Goal: Information Seeking & Learning: Learn about a topic

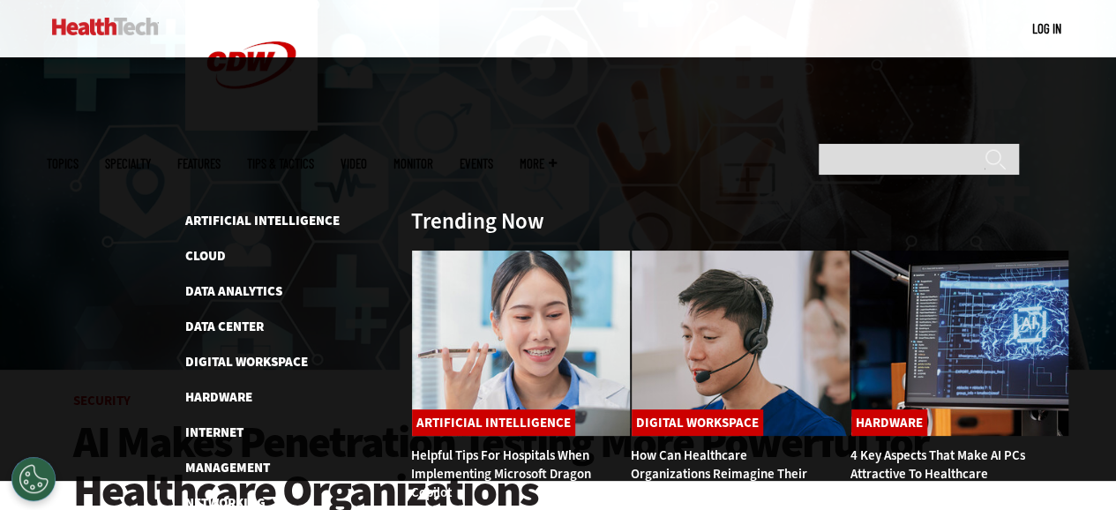
scroll to position [265, 0]
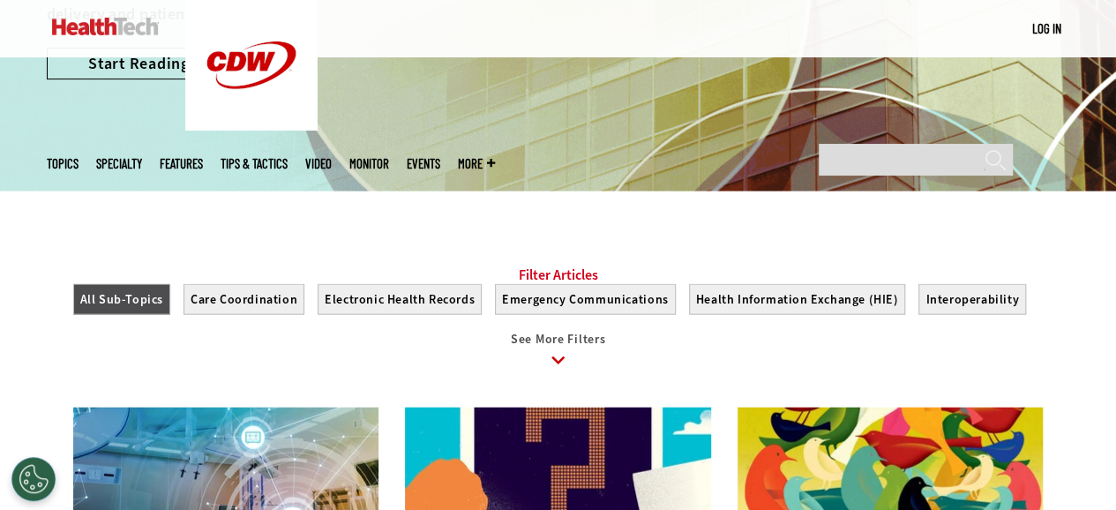
scroll to position [1411, 0]
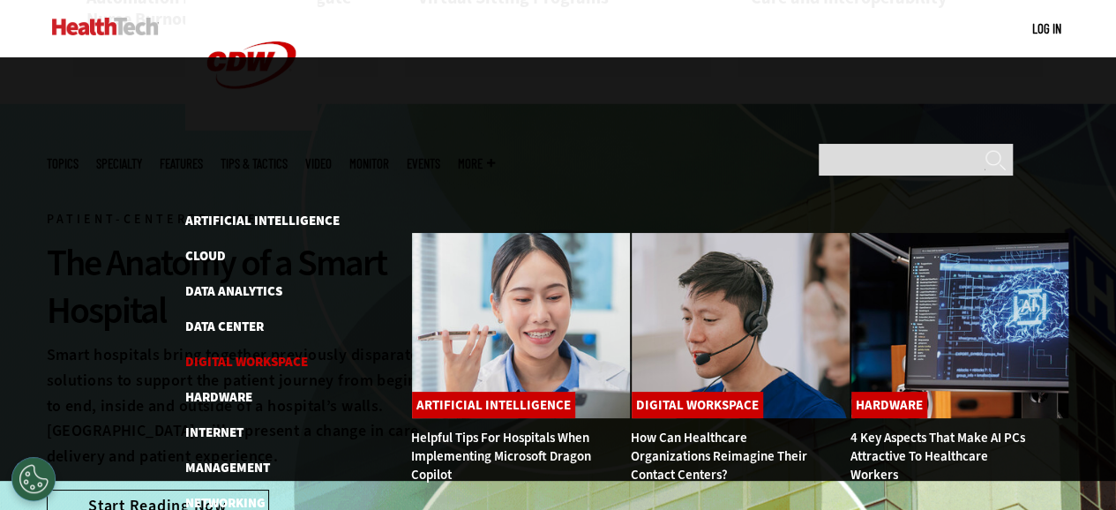
click at [230, 353] on link "Digital Workspace" at bounding box center [246, 362] width 123 height 18
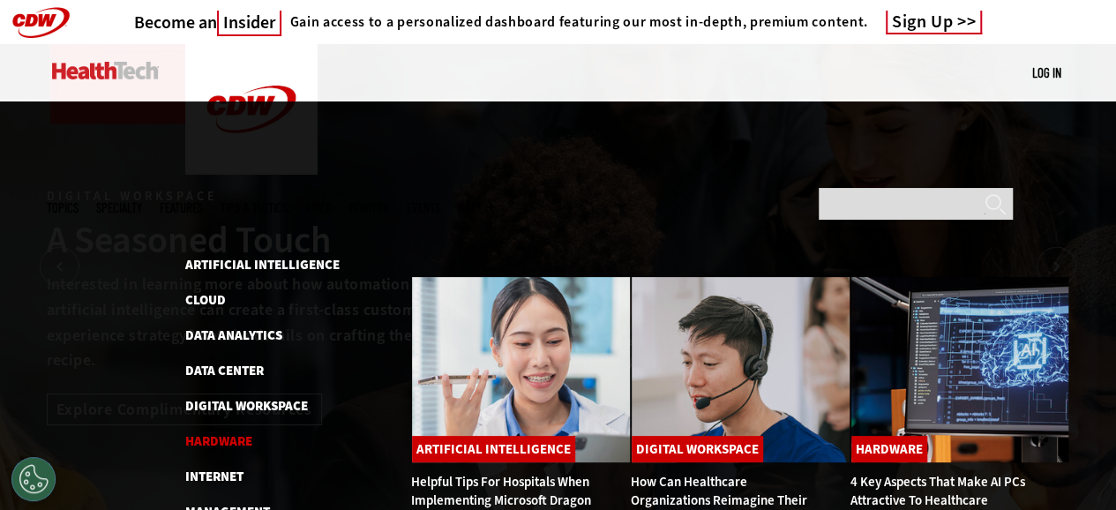
click at [235, 432] on link "Hardware" at bounding box center [218, 441] width 67 height 18
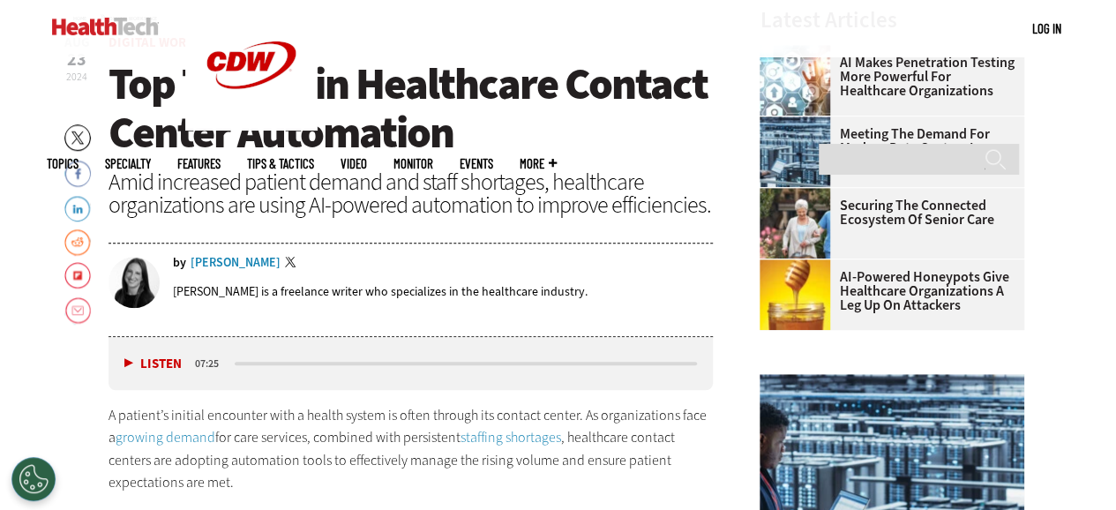
scroll to position [617, 0]
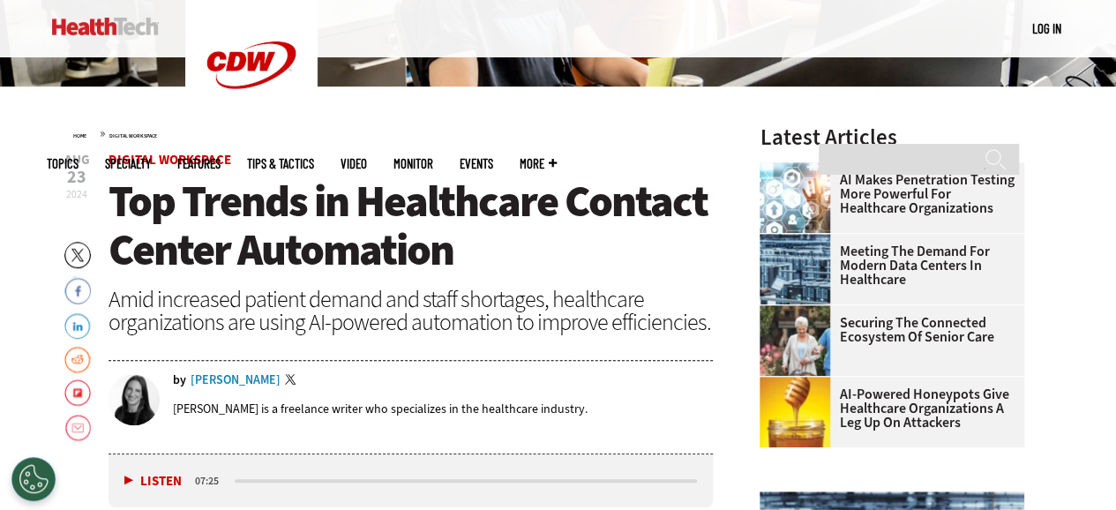
scroll to position [353, 0]
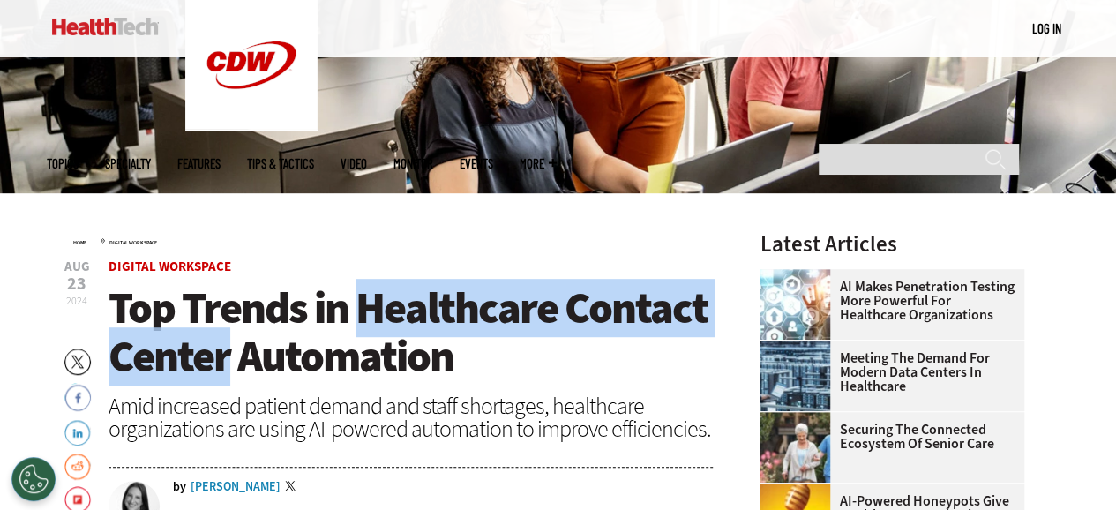
drag, startPoint x: 359, startPoint y: 304, endPoint x: 233, endPoint y: 361, distance: 138.2
click at [233, 361] on span "Top Trends in Healthcare Contact Center Automation" at bounding box center [407, 332] width 599 height 107
copy span "Healthcare Contact Center"
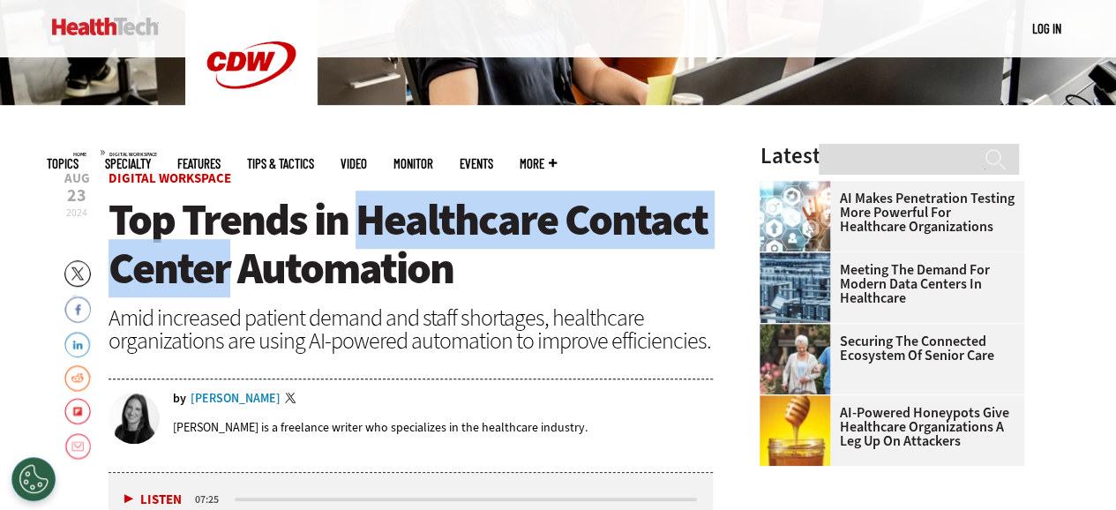
scroll to position [529, 0]
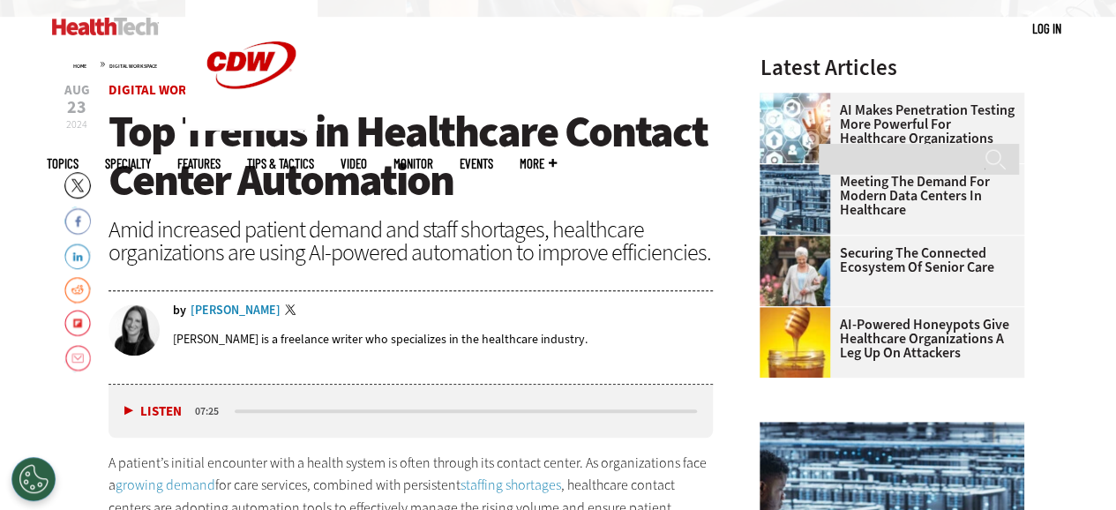
click at [377, 184] on span "Top Trends in Healthcare Contact Center Automation" at bounding box center [407, 155] width 599 height 107
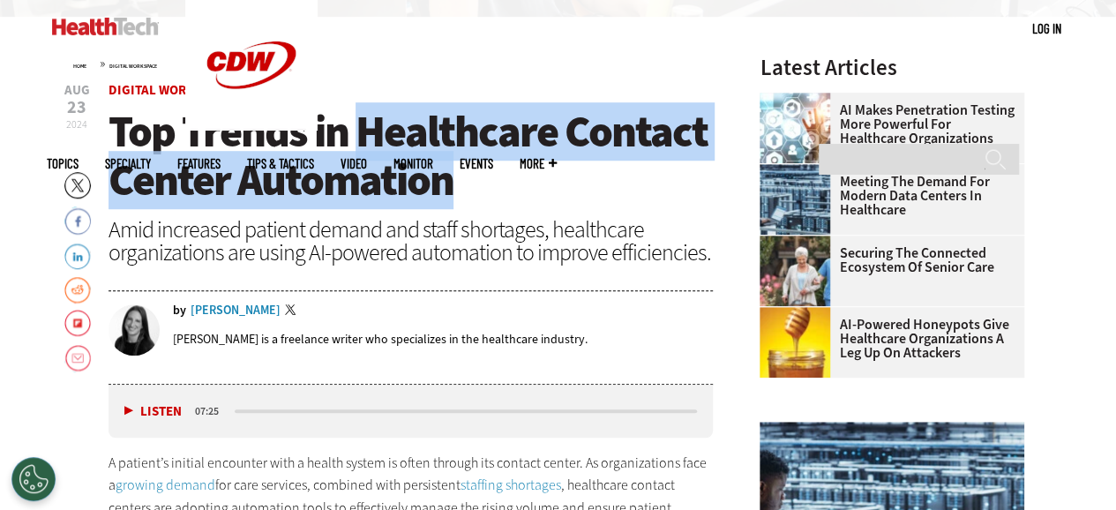
drag, startPoint x: 358, startPoint y: 138, endPoint x: 481, endPoint y: 182, distance: 130.0
click at [481, 182] on h1 "Top Trends in Healthcare Contact Center Automation" at bounding box center [410, 156] width 605 height 97
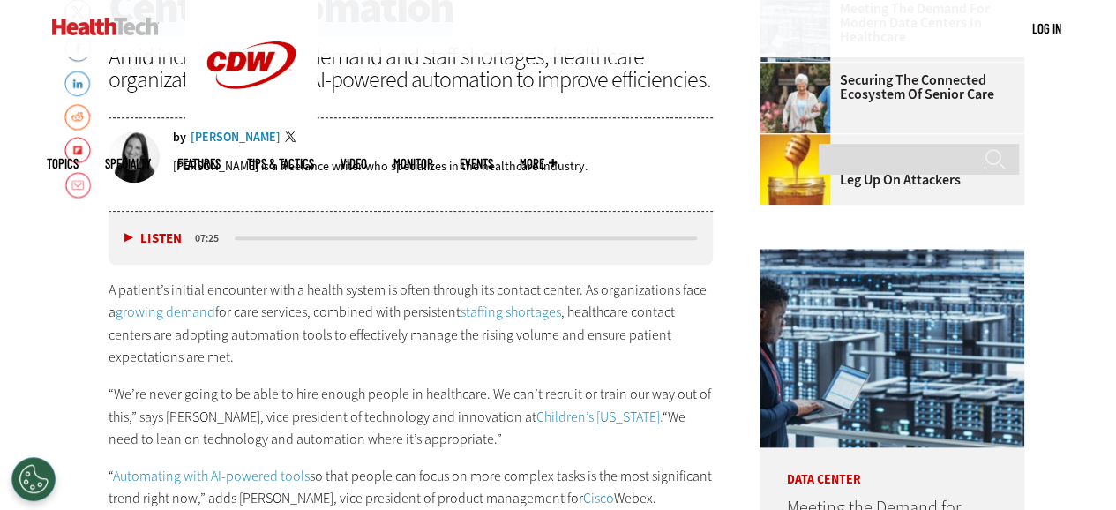
scroll to position [794, 0]
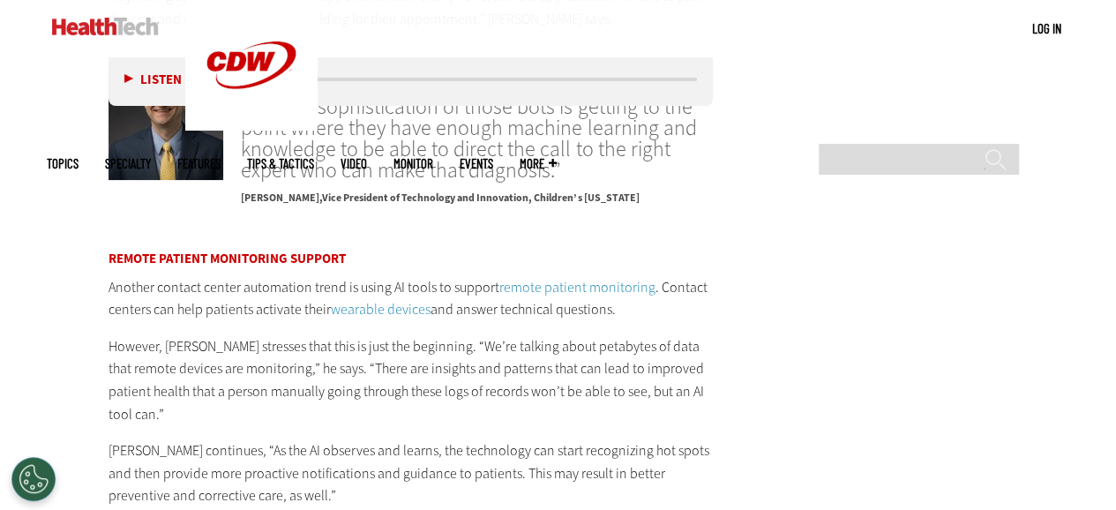
scroll to position [3440, 0]
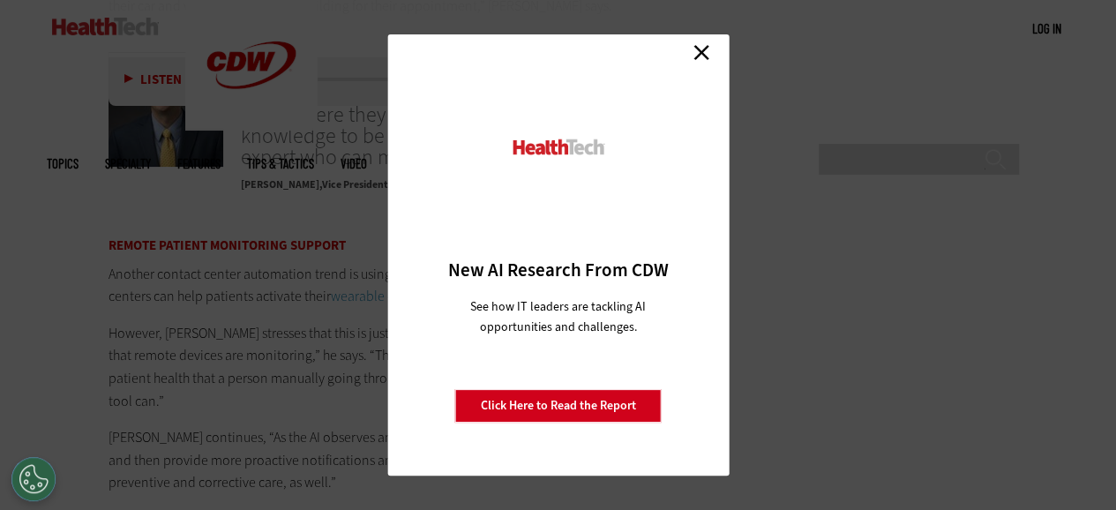
click at [699, 52] on link "Close" at bounding box center [701, 52] width 26 height 26
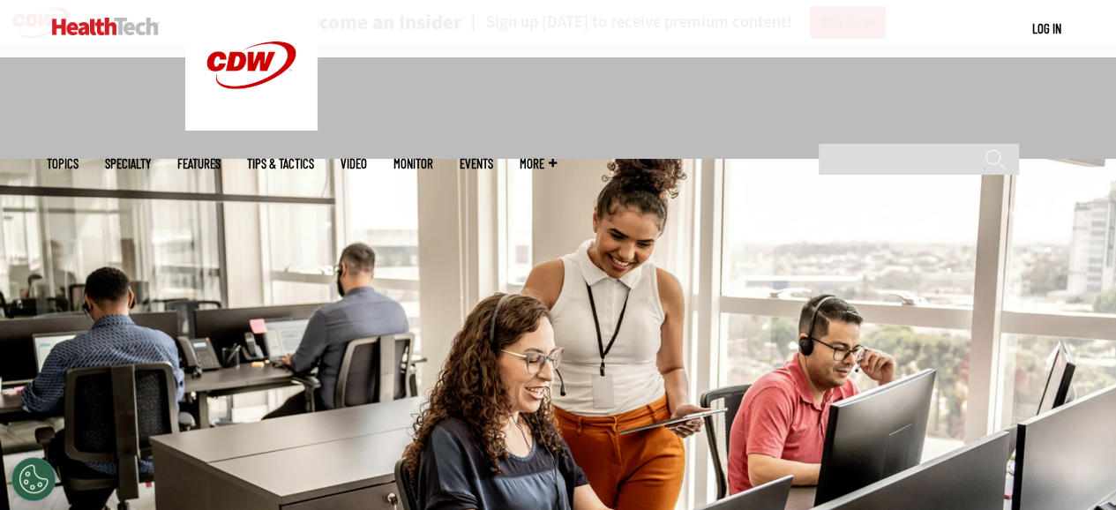
scroll to position [441, 0]
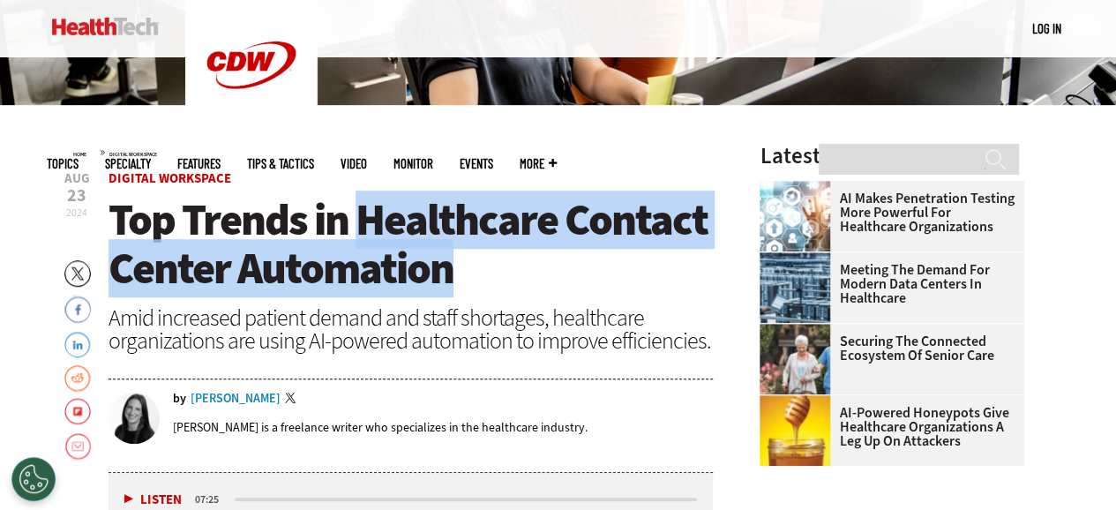
drag, startPoint x: 362, startPoint y: 209, endPoint x: 478, endPoint y: 276, distance: 133.6
click at [478, 276] on h1 "Top Trends in Healthcare Contact Center Automation" at bounding box center [410, 244] width 605 height 97
copy span "Healthcare Contact Center Automation"
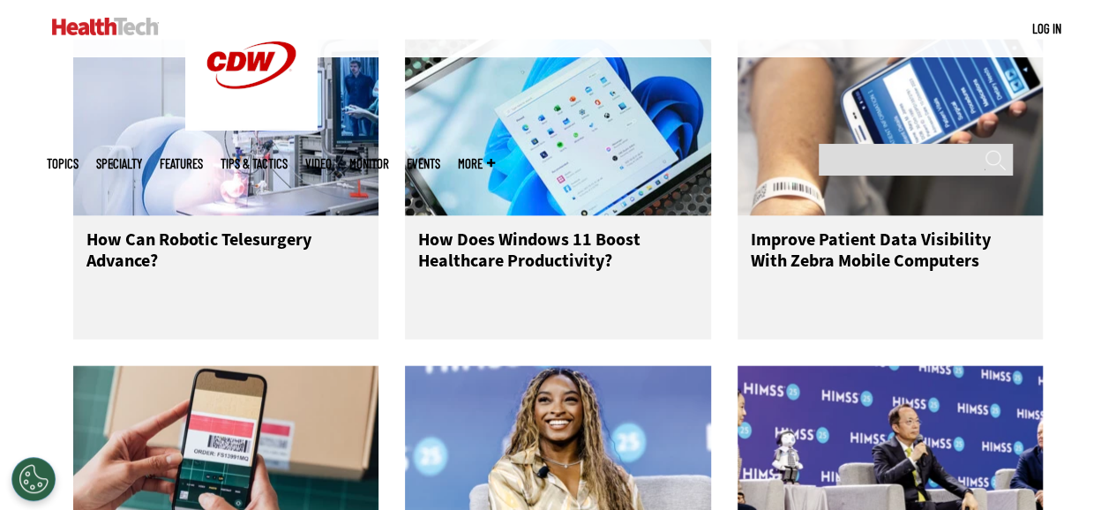
scroll to position [1940, 0]
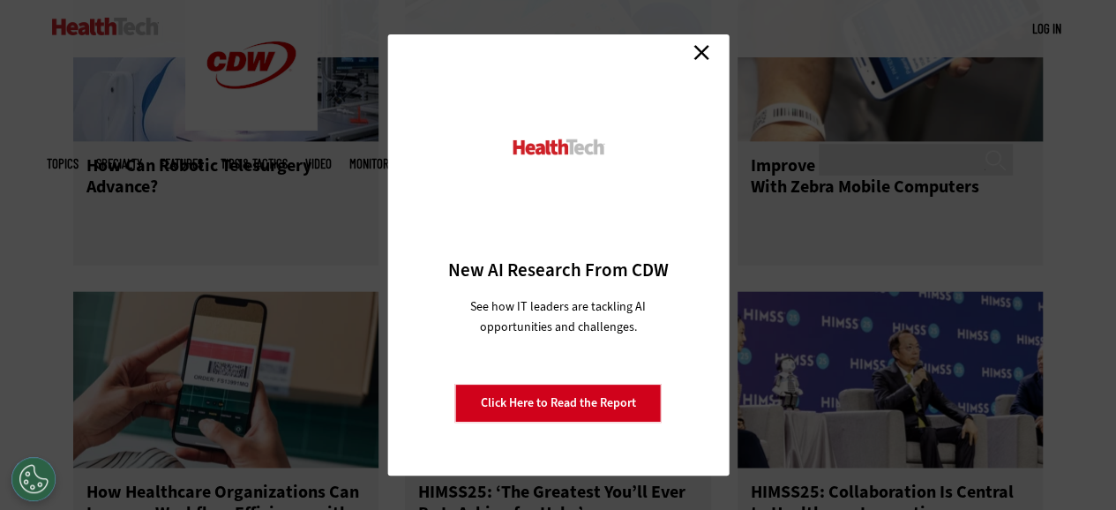
click at [699, 57] on link "Close" at bounding box center [701, 52] width 26 height 26
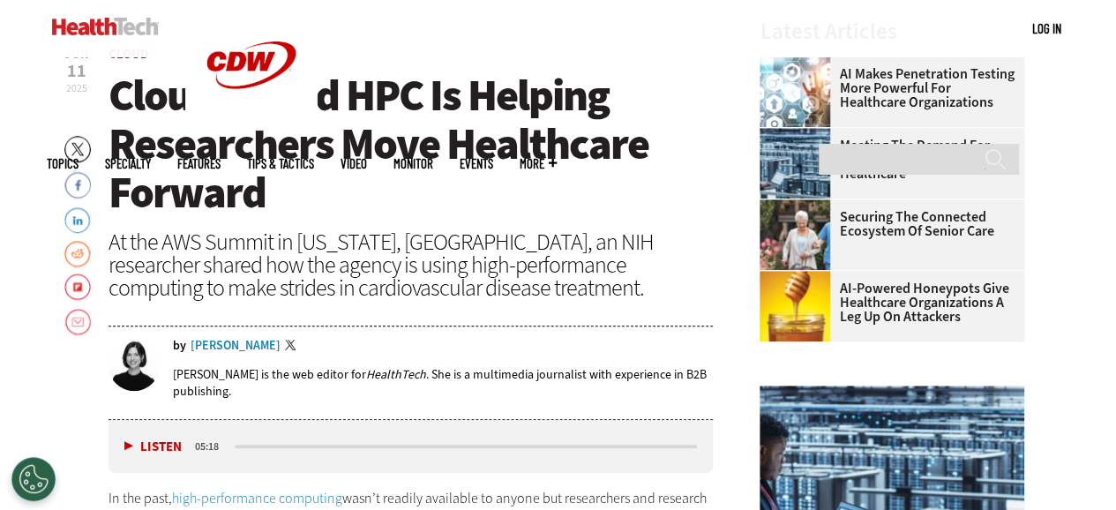
scroll to position [441, 0]
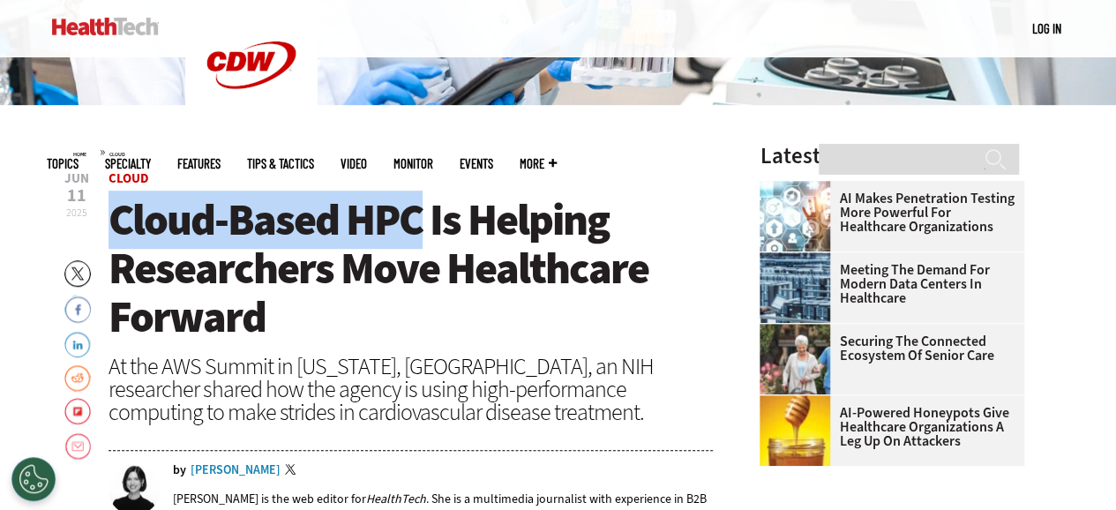
drag, startPoint x: 116, startPoint y: 213, endPoint x: 420, endPoint y: 205, distance: 303.5
click at [420, 205] on span "Cloud-Based HPC Is Helping Researchers Move Healthcare Forward" at bounding box center [378, 268] width 540 height 155
copy span "Cloud-Based HPC"
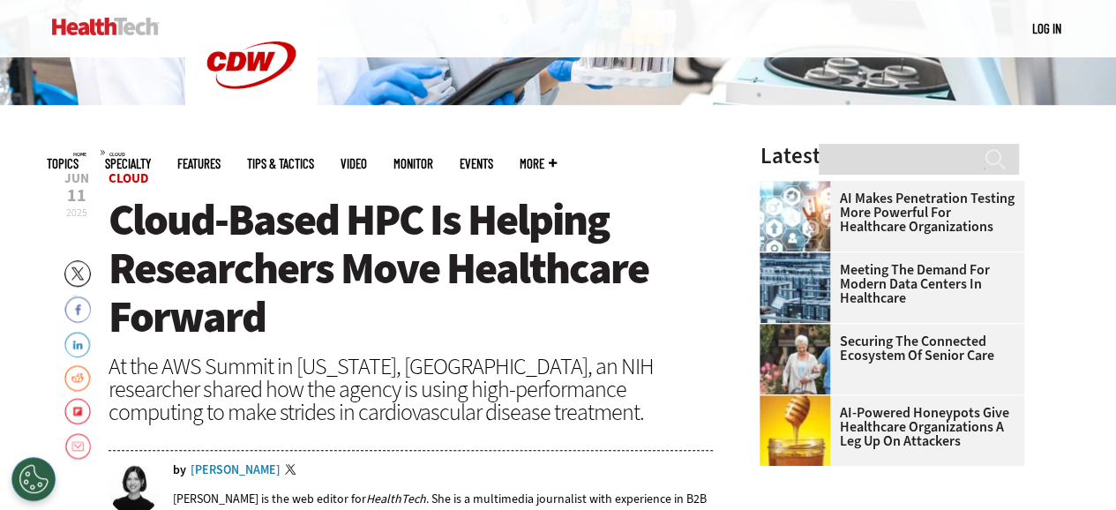
click at [541, 218] on span "Cloud-Based HPC Is Helping Researchers Move Healthcare Forward" at bounding box center [378, 268] width 540 height 155
click at [541, 217] on span "Cloud-Based HPC Is Helping Researchers Move Healthcare Forward" at bounding box center [378, 268] width 540 height 155
